Goal: Task Accomplishment & Management: Manage account settings

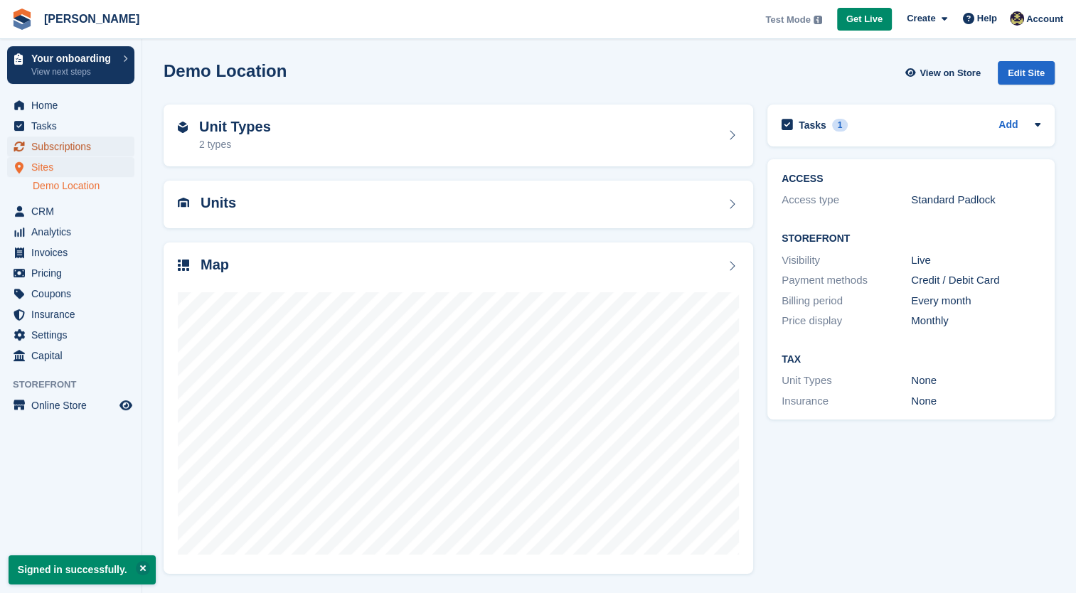
click at [79, 145] on span "Subscriptions" at bounding box center [73, 147] width 85 height 20
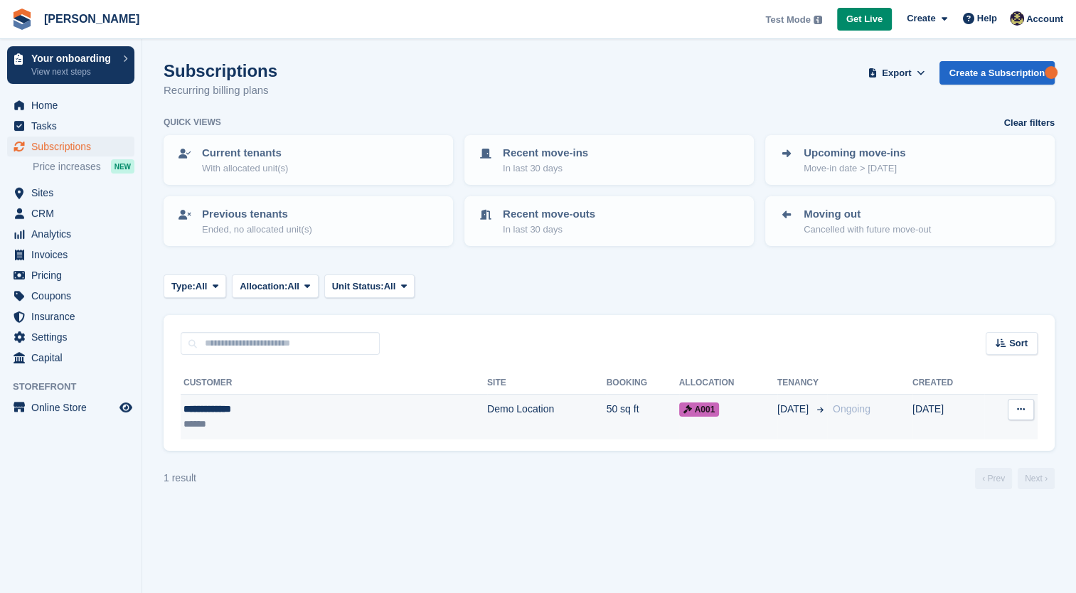
click at [1028, 415] on button at bounding box center [1021, 409] width 26 height 21
click at [1007, 438] on p "View customer" at bounding box center [966, 437] width 124 height 18
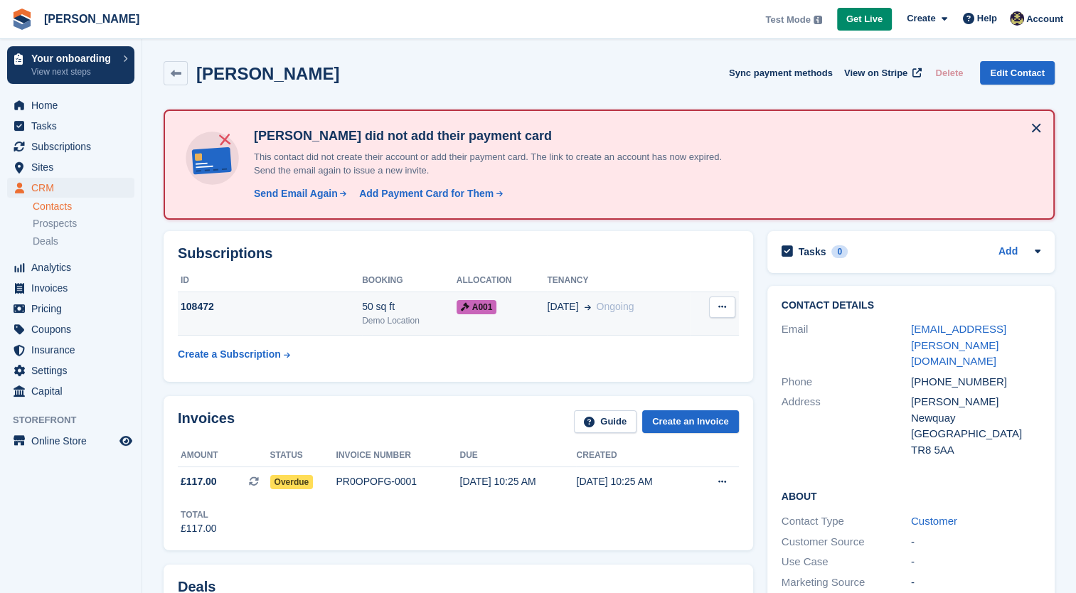
click at [725, 311] on button at bounding box center [722, 307] width 26 height 21
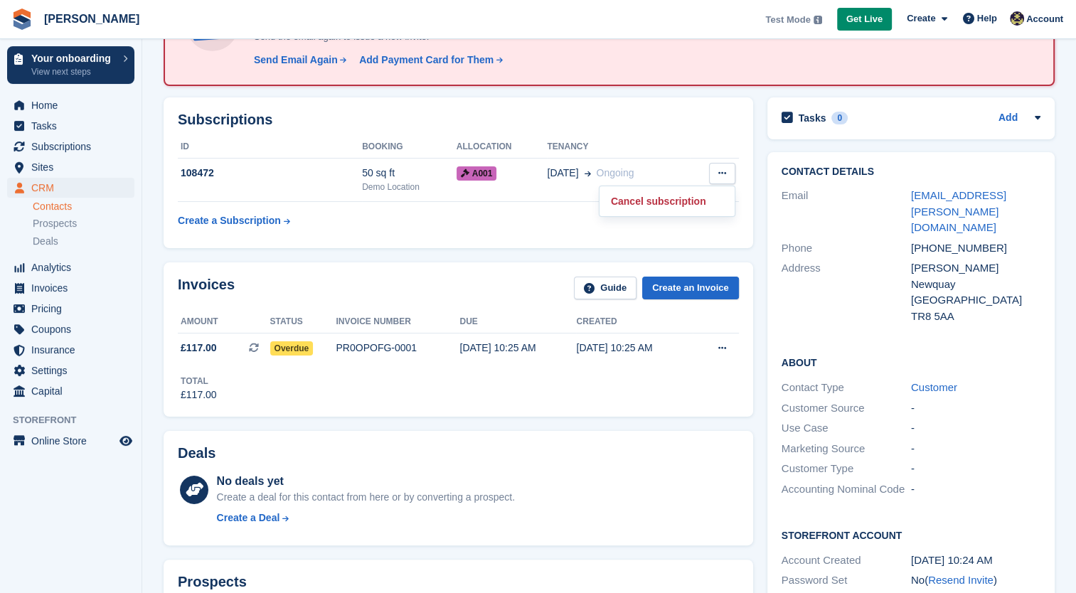
scroll to position [142, 0]
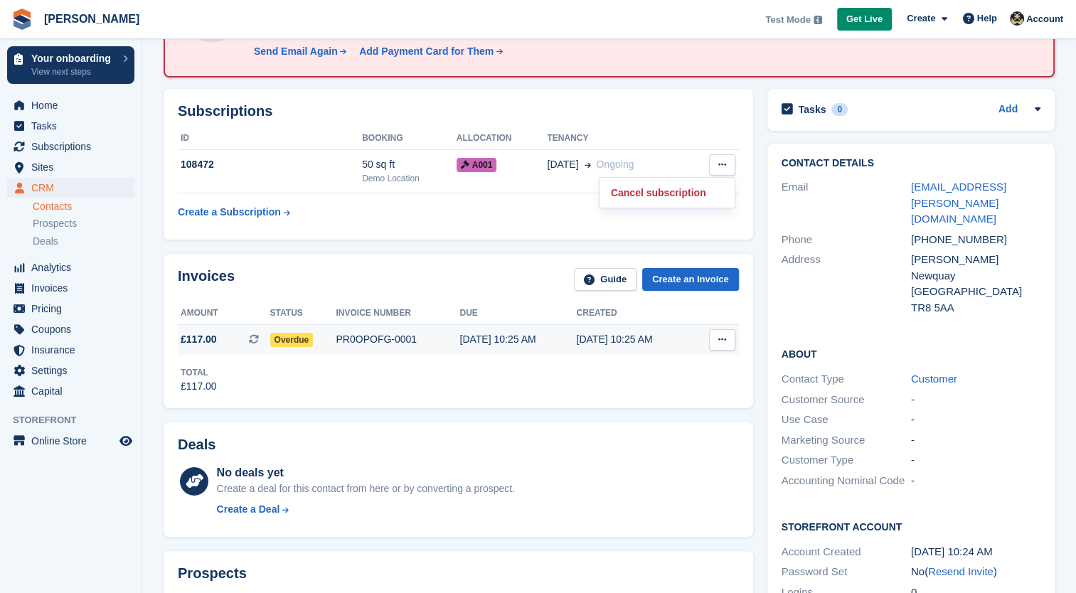
click at [714, 348] on button at bounding box center [722, 339] width 26 height 21
click at [720, 348] on button at bounding box center [722, 339] width 26 height 21
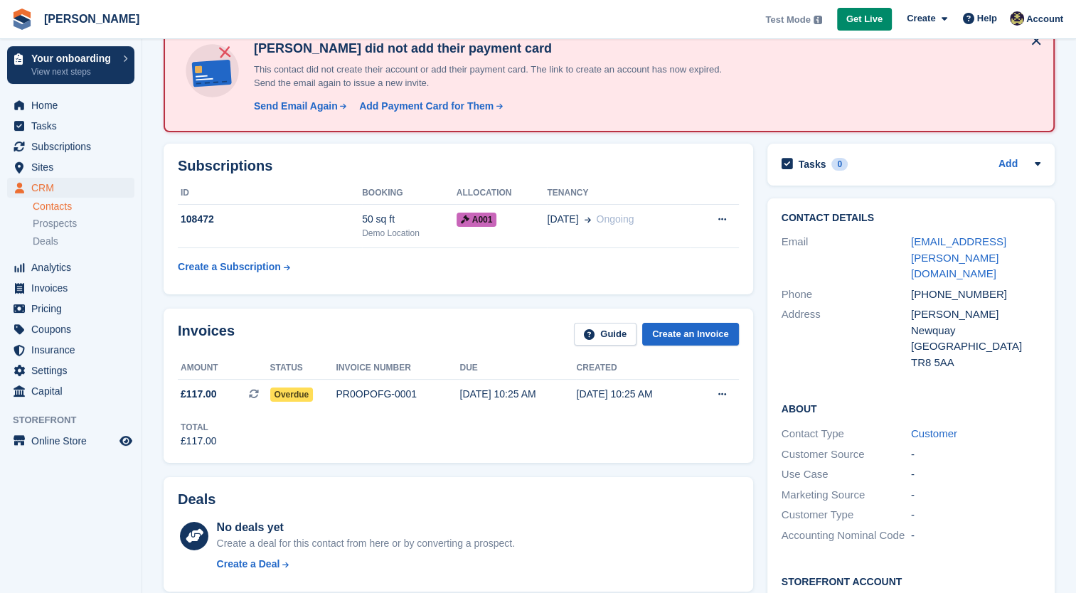
scroll to position [84, 0]
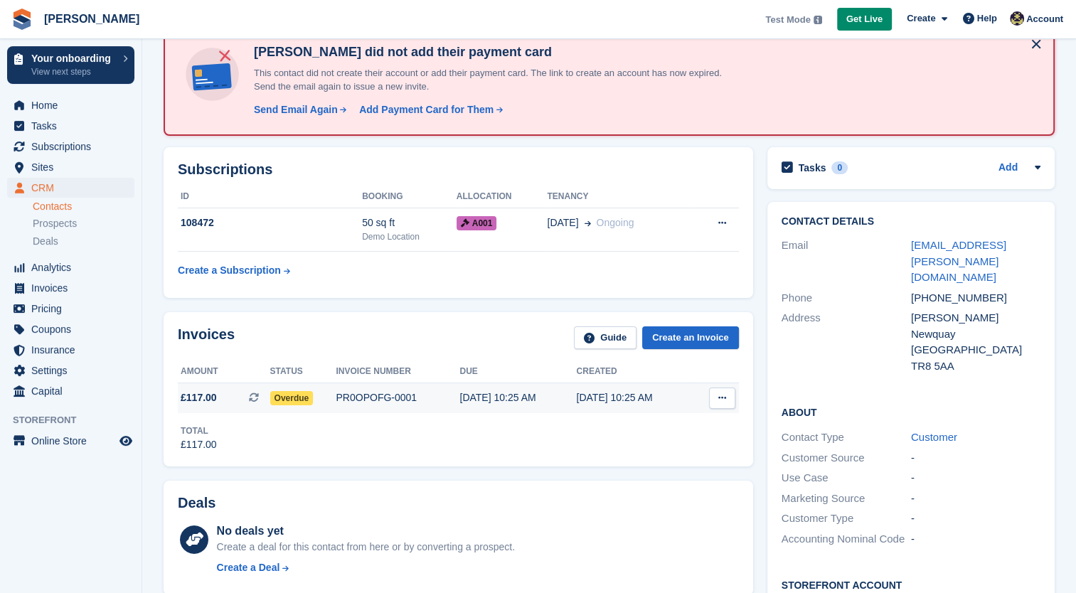
click at [279, 396] on span "Overdue" at bounding box center [291, 398] width 43 height 14
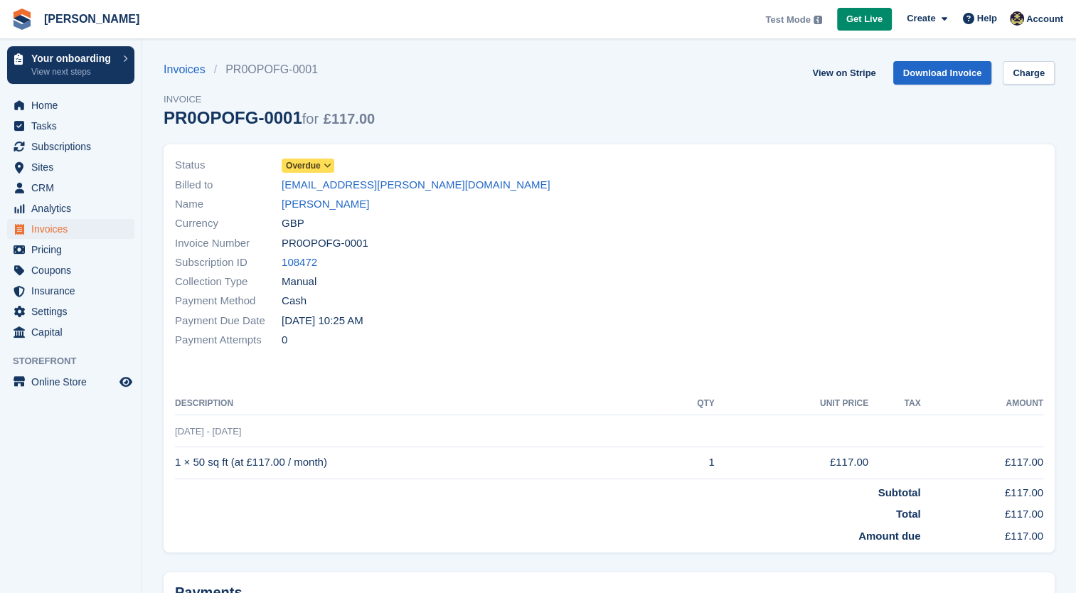
click at [327, 161] on span at bounding box center [327, 165] width 11 height 11
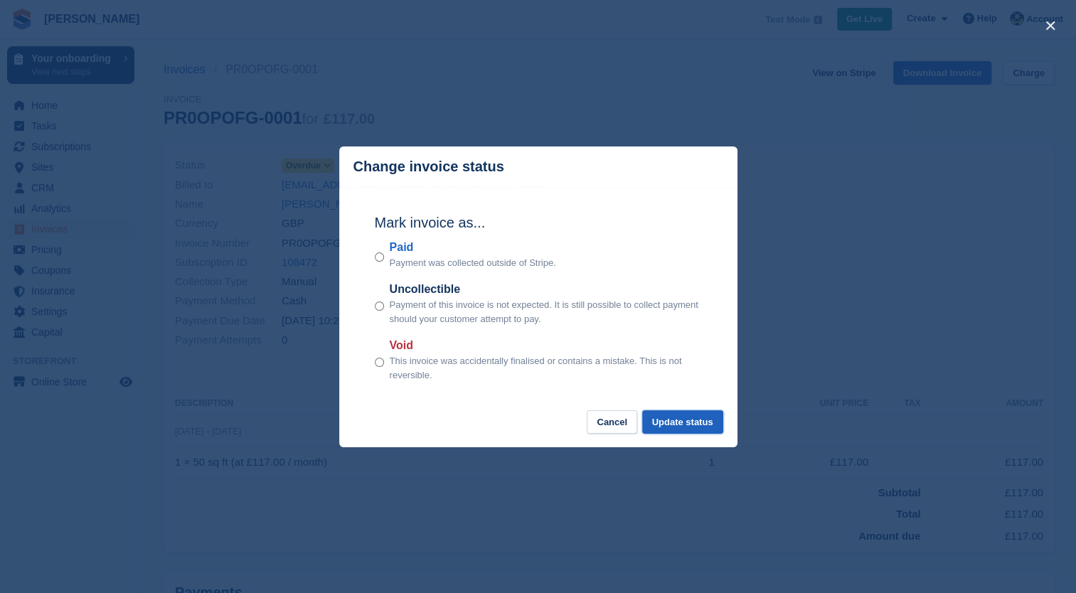
click at [700, 422] on button "Update status" at bounding box center [682, 421] width 81 height 23
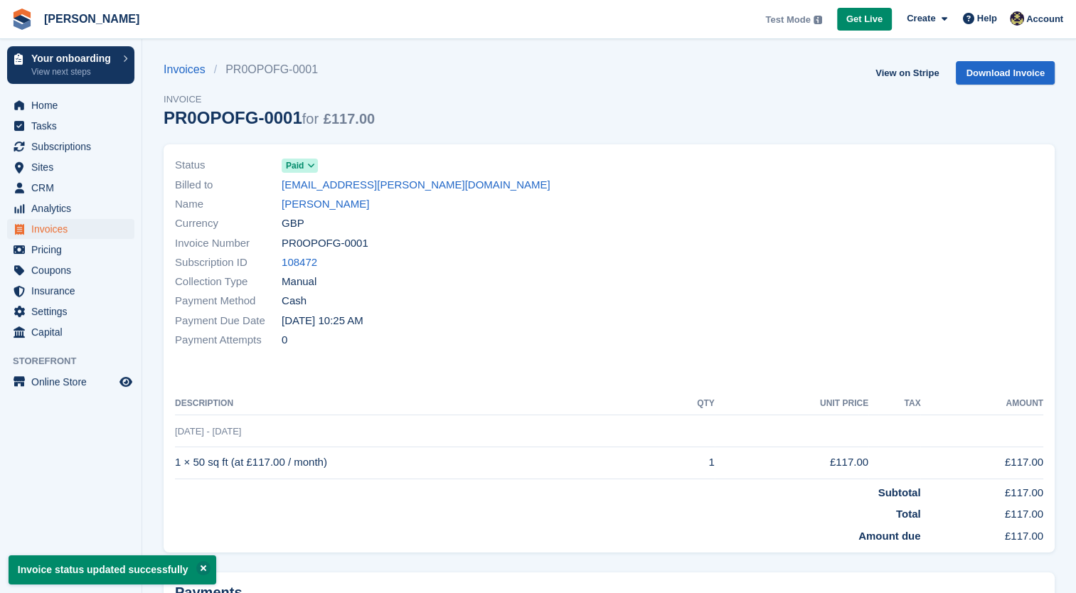
scroll to position [140, 0]
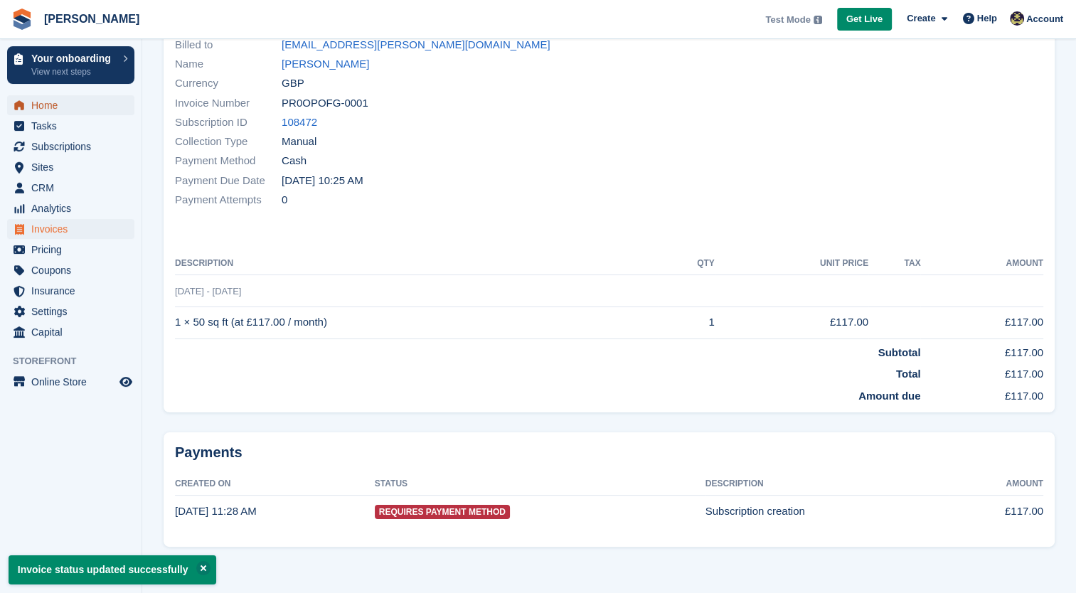
click at [62, 110] on span "Home" at bounding box center [73, 105] width 85 height 20
